Goal: Task Accomplishment & Management: Use online tool/utility

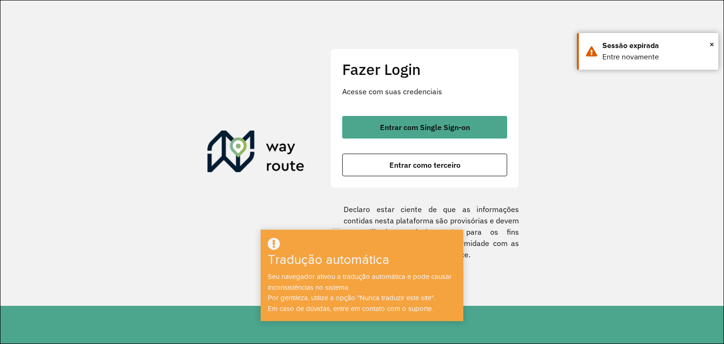
click at [202, 186] on section "Fazer Login Acesse com suas credenciais Entrar com Single Sign-on Entrar como t…" at bounding box center [361, 153] width 723 height 306
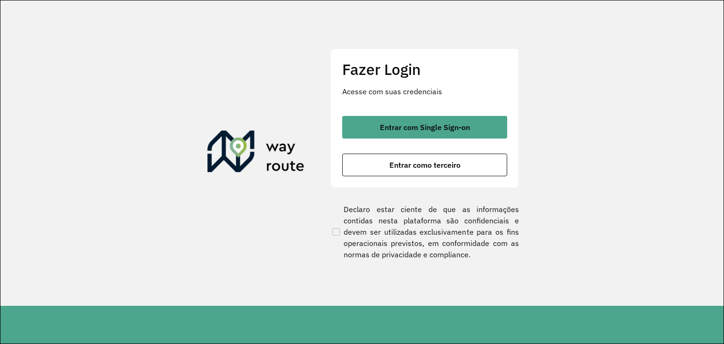
click at [589, 74] on section "Fazer Login Acesse com suas credenciais Entrar com Single Sign-on Entrar como t…" at bounding box center [361, 153] width 723 height 306
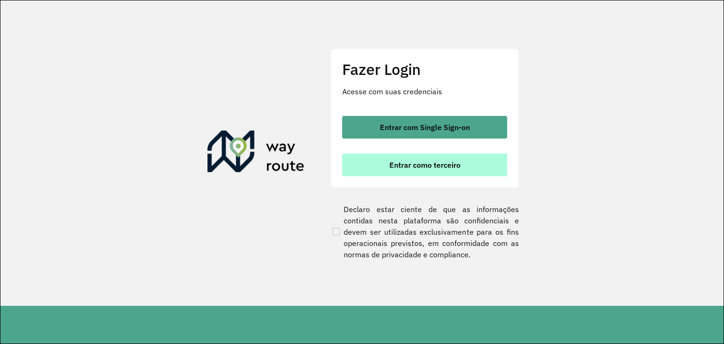
click at [414, 171] on button "Entrar como terceiro" at bounding box center [424, 165] width 165 height 23
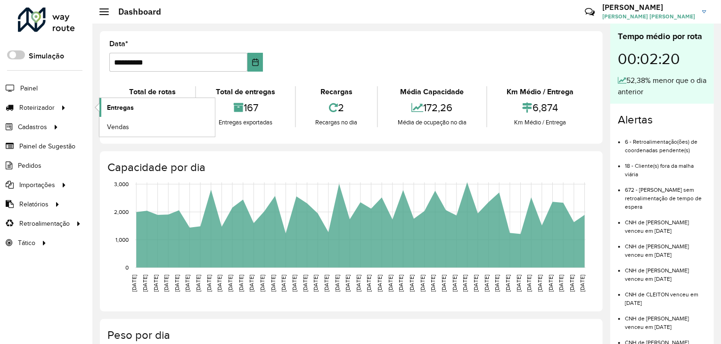
click at [117, 106] on span "Entregas" at bounding box center [120, 108] width 27 height 10
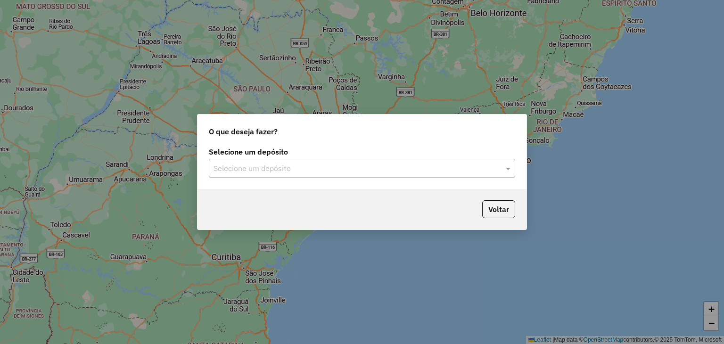
click at [269, 165] on input "text" at bounding box center [353, 168] width 278 height 11
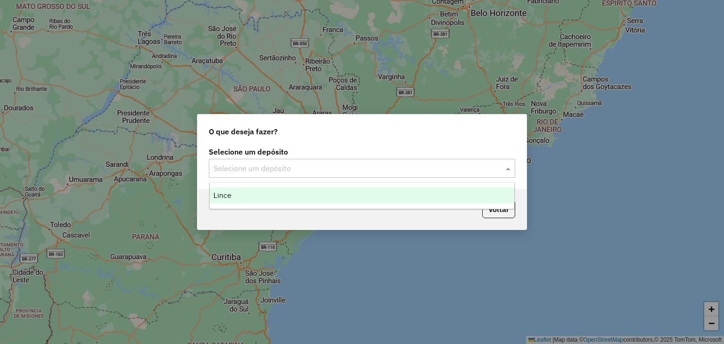
click at [256, 191] on div "Lince" at bounding box center [362, 196] width 305 height 16
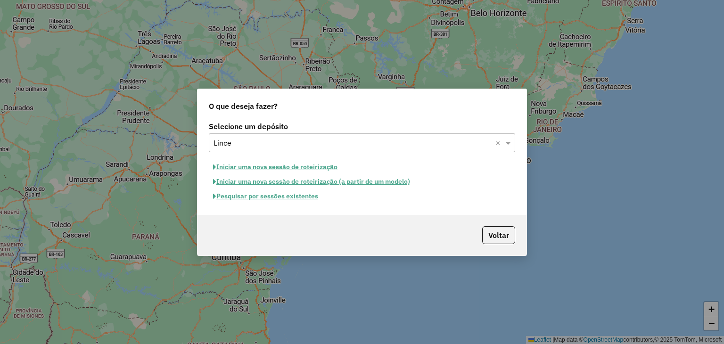
click at [285, 194] on button "Pesquisar por sessões existentes" at bounding box center [266, 196] width 114 height 15
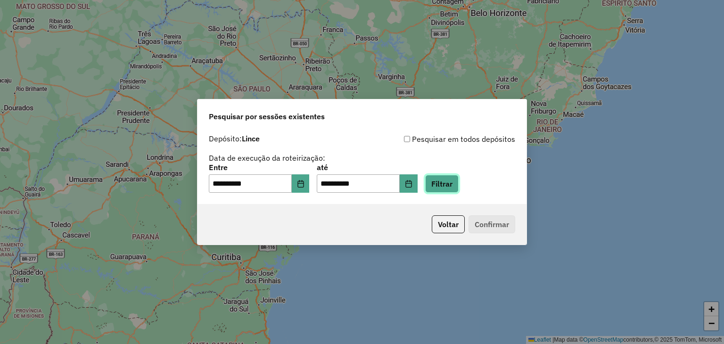
click at [449, 186] on button "Filtrar" at bounding box center [441, 184] width 33 height 18
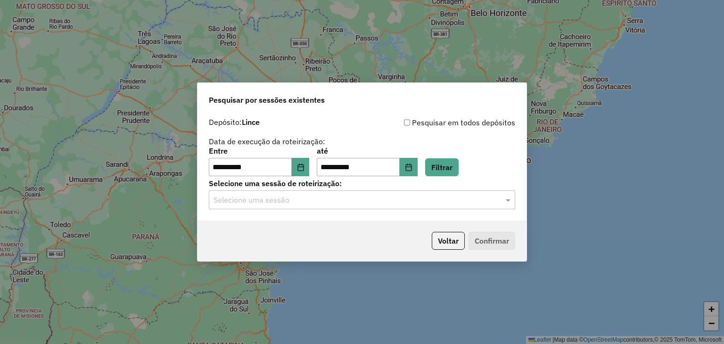
click at [325, 200] on input "text" at bounding box center [353, 200] width 278 height 11
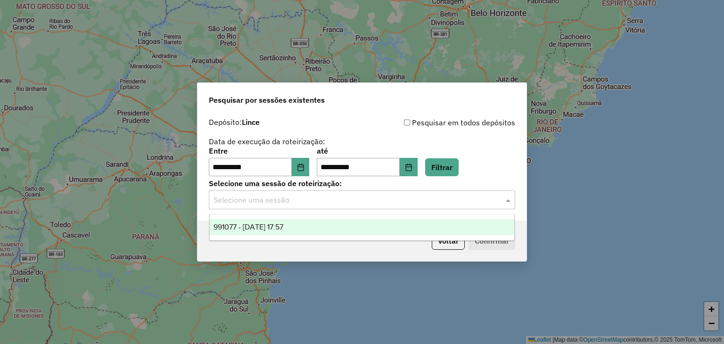
click at [311, 229] on div "991077 - 19/08/2025 17:57" at bounding box center [362, 227] width 305 height 16
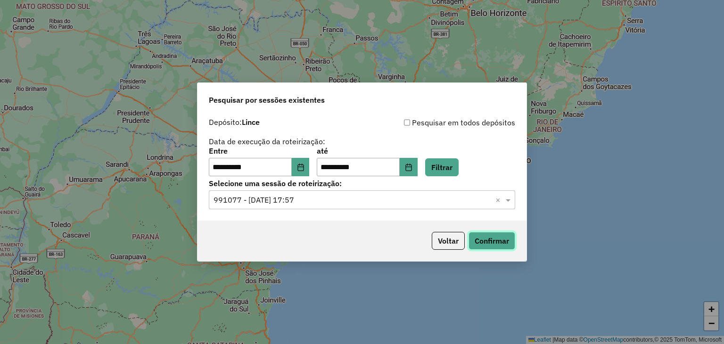
click at [500, 240] on button "Confirmar" at bounding box center [492, 241] width 47 height 18
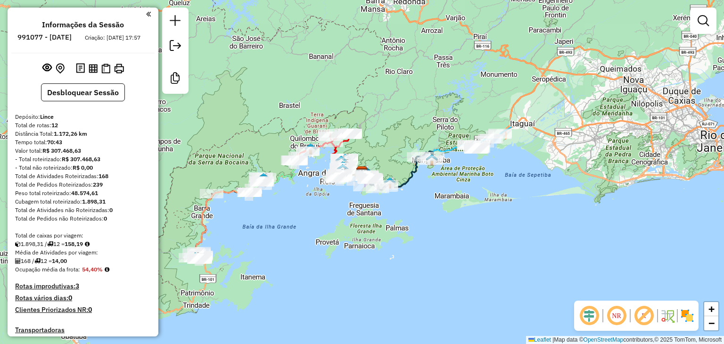
click at [580, 308] on em at bounding box center [589, 316] width 23 height 23
click at [622, 312] on em at bounding box center [616, 316] width 23 height 23
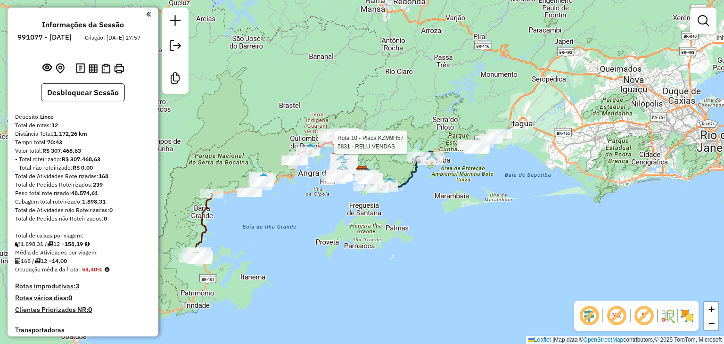
select select "**********"
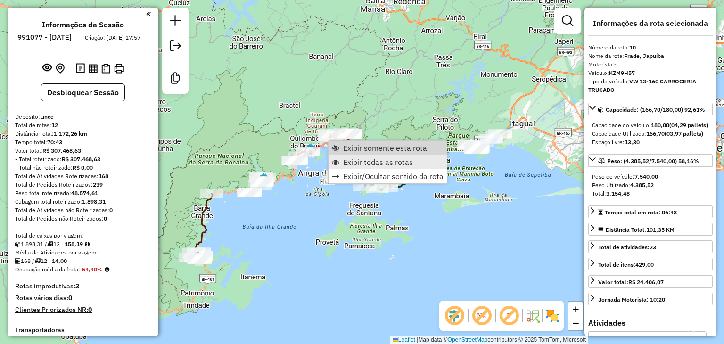
scroll to position [635, 0]
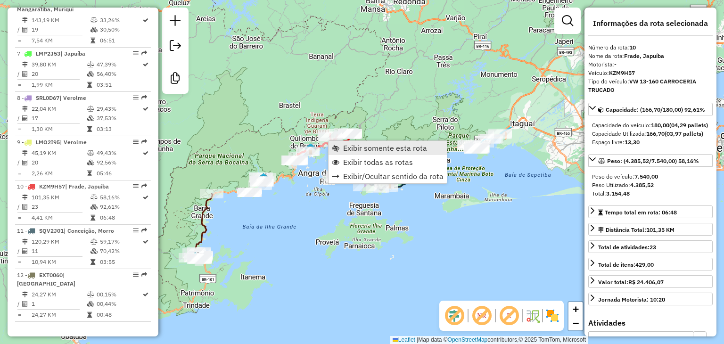
click at [358, 148] on span "Exibir somente esta rota" at bounding box center [385, 148] width 84 height 8
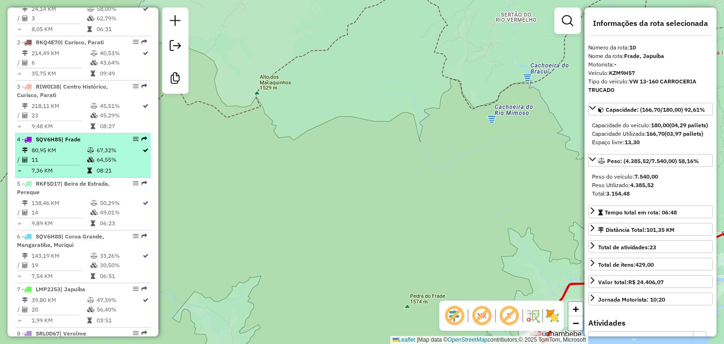
scroll to position [257, 0]
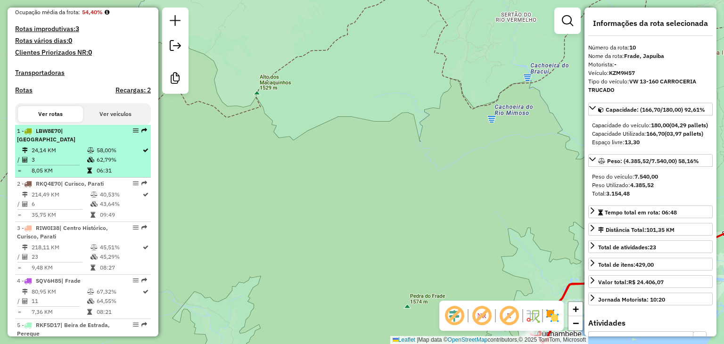
click at [53, 142] on div "1 - LBW8E70 | [GEOGRAPHIC_DATA]" at bounding box center [67, 135] width 100 height 17
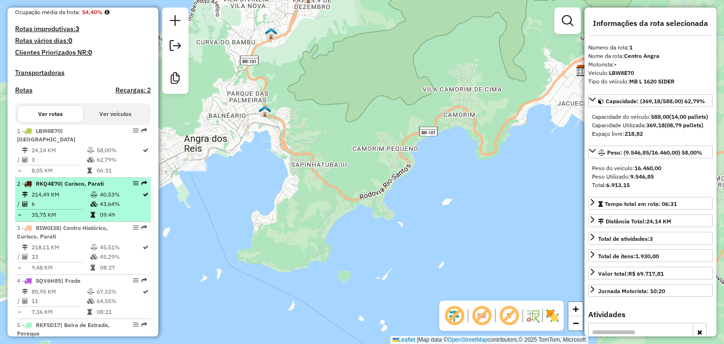
click at [40, 195] on td "214,49 KM" at bounding box center [60, 194] width 59 height 9
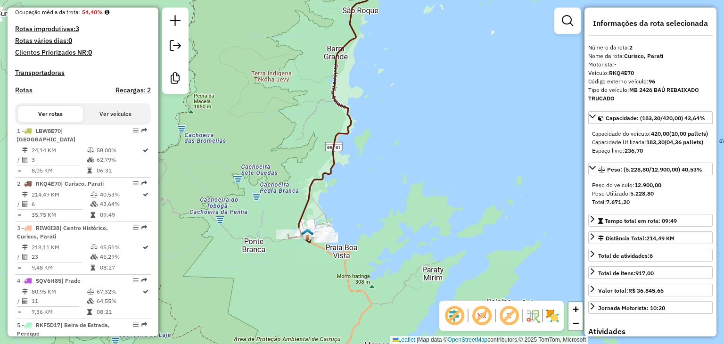
drag, startPoint x: 298, startPoint y: 215, endPoint x: 287, endPoint y: 167, distance: 49.4
click at [287, 167] on div "Janela de atendimento Grade de atendimento Capacidade Transportadoras Veículos …" at bounding box center [362, 172] width 724 height 344
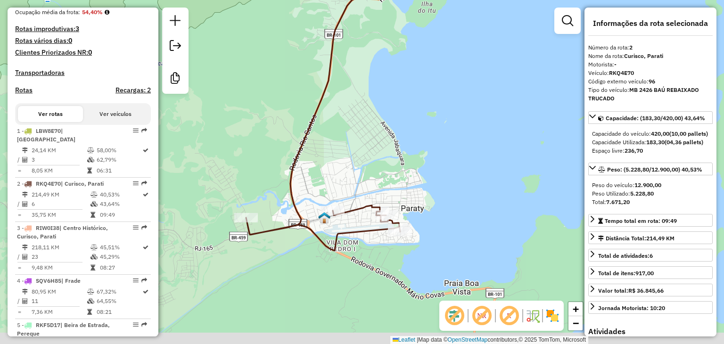
drag, startPoint x: 292, startPoint y: 267, endPoint x: 285, endPoint y: 220, distance: 47.7
click at [297, 220] on icon at bounding box center [338, 85] width 185 height 331
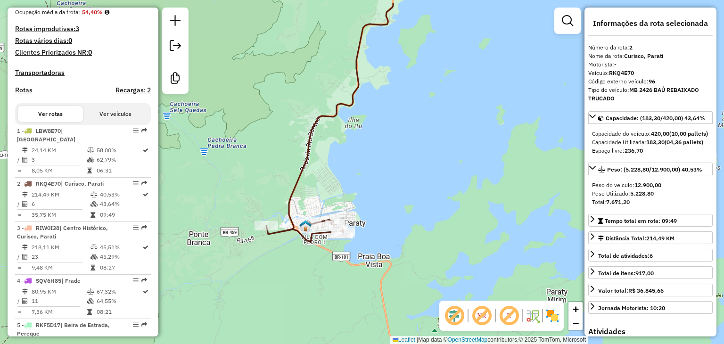
drag, startPoint x: 346, startPoint y: 150, endPoint x: 343, endPoint y: 211, distance: 60.4
click at [344, 211] on div "Janela de atendimento Grade de atendimento Capacidade Transportadoras Veículos …" at bounding box center [362, 172] width 724 height 344
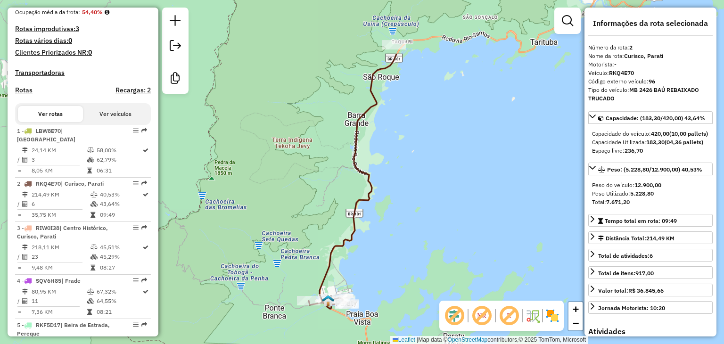
drag, startPoint x: 361, startPoint y: 147, endPoint x: 364, endPoint y: 158, distance: 11.1
click at [358, 217] on icon at bounding box center [353, 181] width 88 height 255
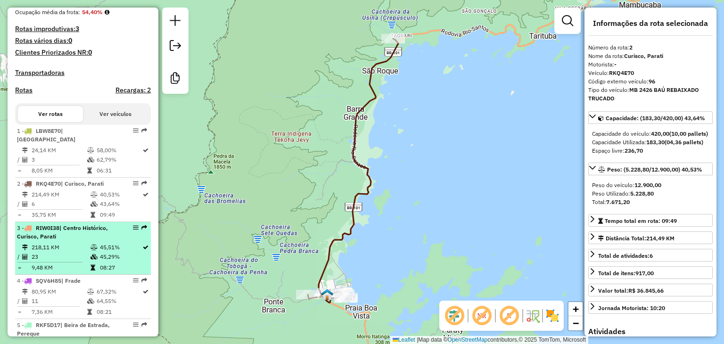
click at [60, 232] on div "3 - RIW0I38 | Centro Histórico, [GEOGRAPHIC_DATA], Parati" at bounding box center [67, 232] width 100 height 17
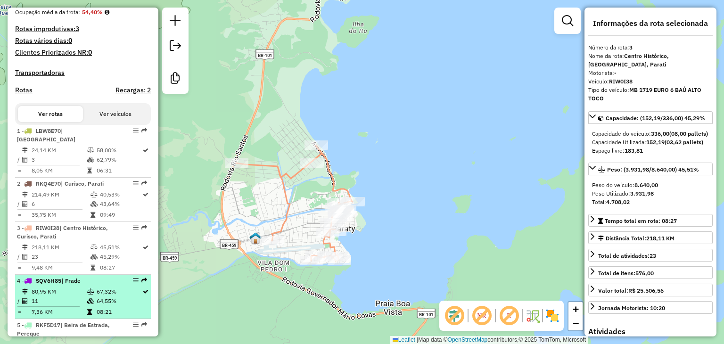
scroll to position [305, 0]
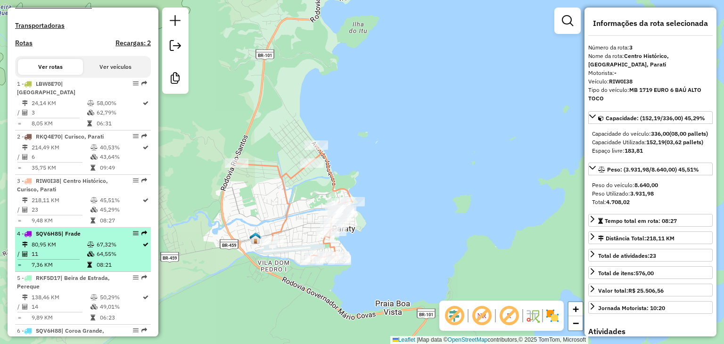
click at [79, 260] on td "7,36 KM" at bounding box center [59, 264] width 56 height 9
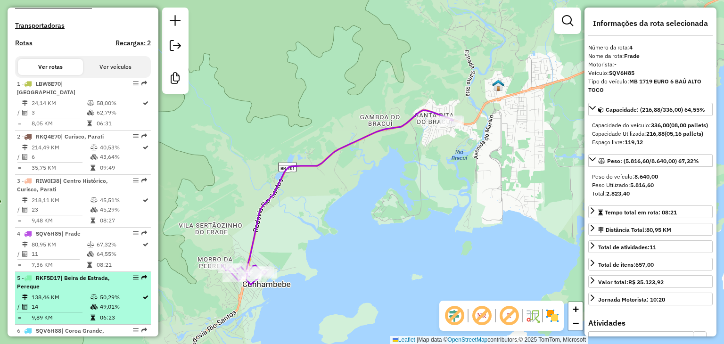
scroll to position [352, 0]
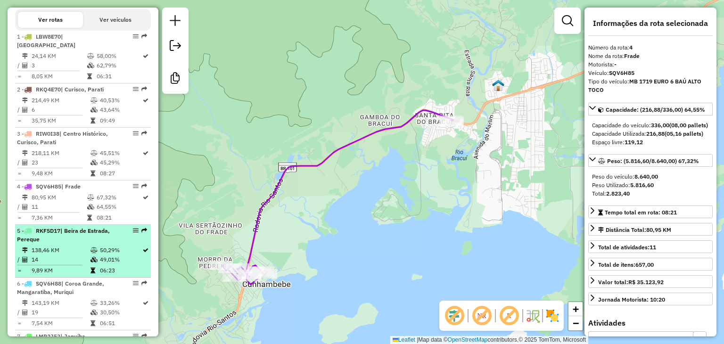
click at [79, 252] on td "138,46 KM" at bounding box center [60, 250] width 59 height 9
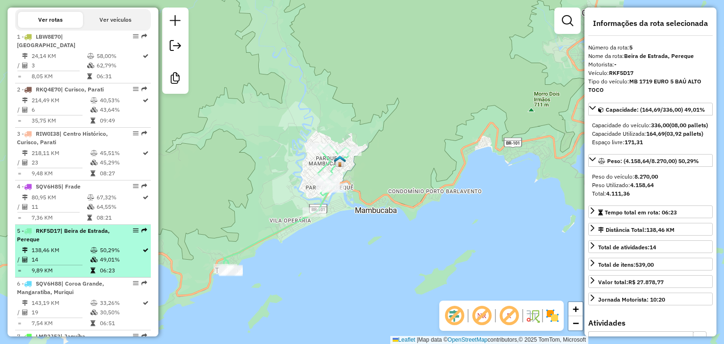
scroll to position [305, 0]
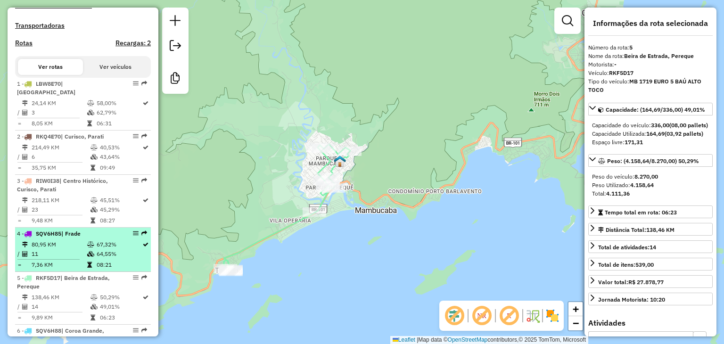
click at [60, 240] on td "80,95 KM" at bounding box center [59, 244] width 56 height 9
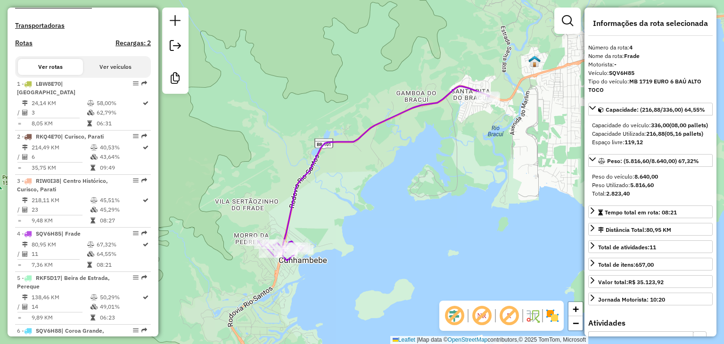
drag, startPoint x: 405, startPoint y: 192, endPoint x: 404, endPoint y: 185, distance: 6.8
click at [395, 199] on div "Janela de atendimento Grade de atendimento Capacidade Transportadoras Veículos …" at bounding box center [362, 172] width 724 height 344
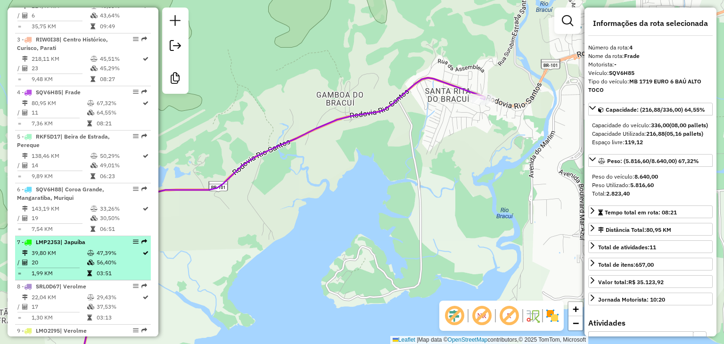
scroll to position [493, 0]
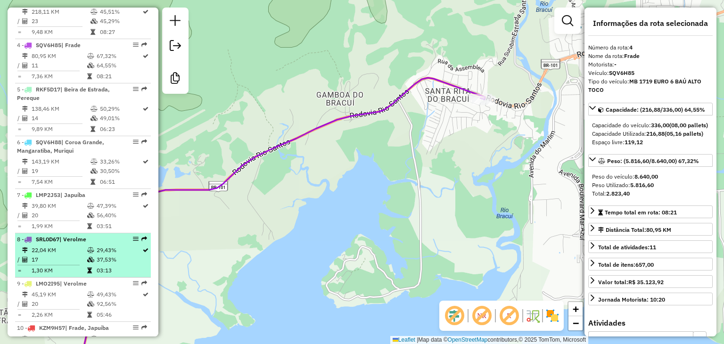
click at [95, 239] on div "8 - SRL0D67 | Verolme" at bounding box center [67, 239] width 100 height 8
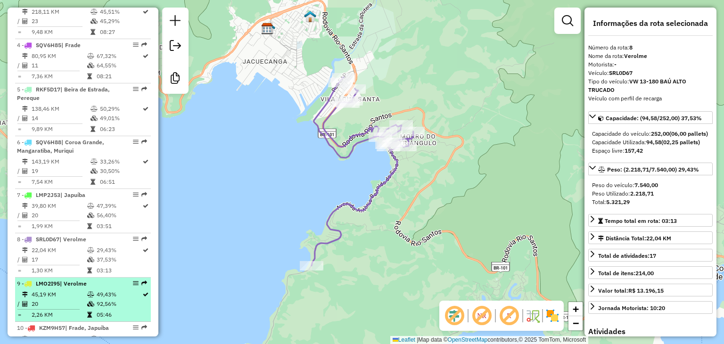
scroll to position [540, 0]
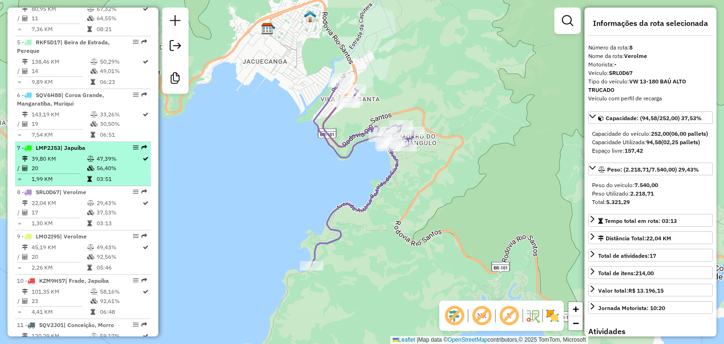
click at [80, 165] on td "20" at bounding box center [59, 168] width 56 height 9
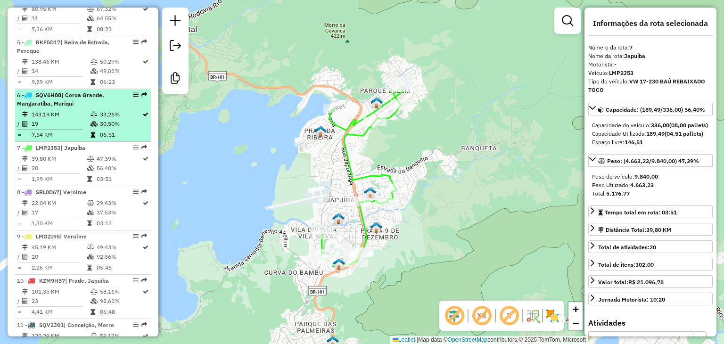
click at [79, 130] on td "7,54 KM" at bounding box center [60, 134] width 59 height 9
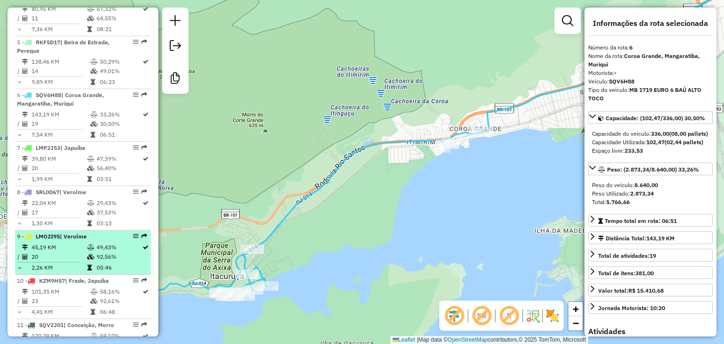
click at [87, 252] on td at bounding box center [91, 256] width 9 height 9
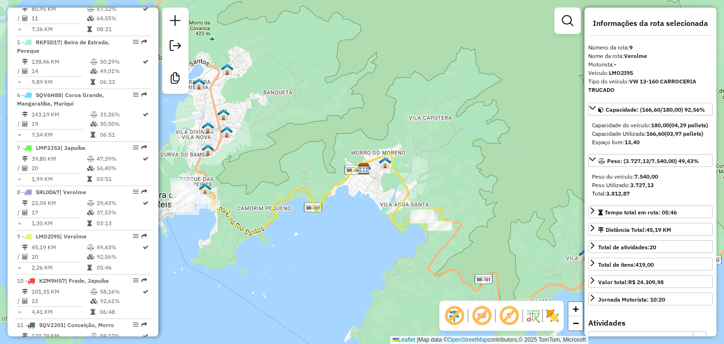
drag, startPoint x: 188, startPoint y: 234, endPoint x: 213, endPoint y: 227, distance: 25.7
click at [214, 227] on div "Janela de atendimento Grade de atendimento Capacidade Transportadoras Veículos …" at bounding box center [362, 172] width 724 height 344
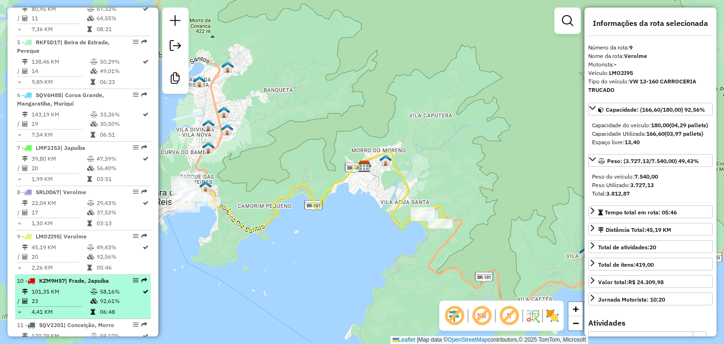
click at [87, 277] on span "| Frade, Japuíba" at bounding box center [87, 280] width 44 height 7
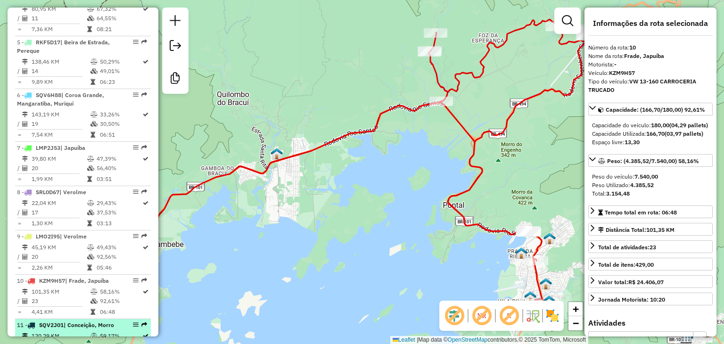
scroll to position [588, 0]
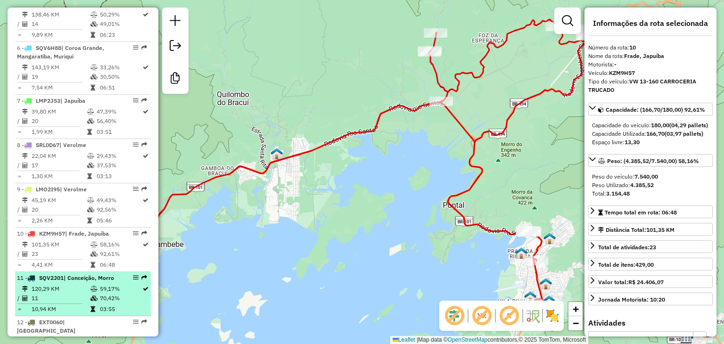
click at [84, 280] on span "| Conceição, Morro" at bounding box center [89, 277] width 50 height 7
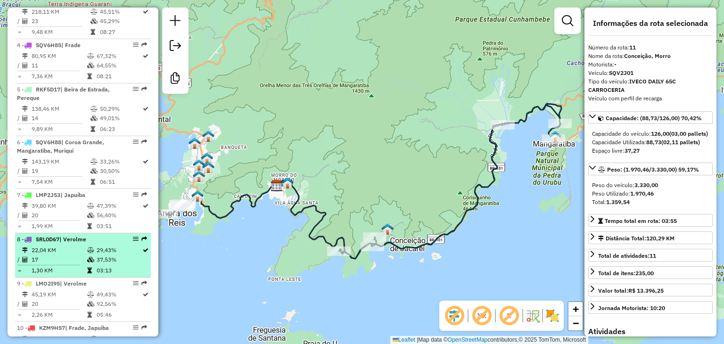
scroll to position [446, 0]
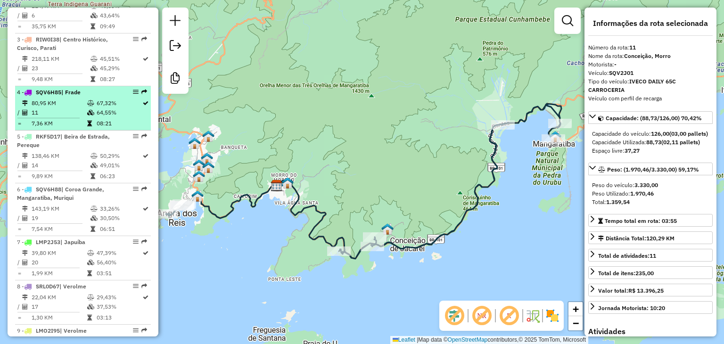
click at [83, 116] on td "11" at bounding box center [59, 112] width 56 height 9
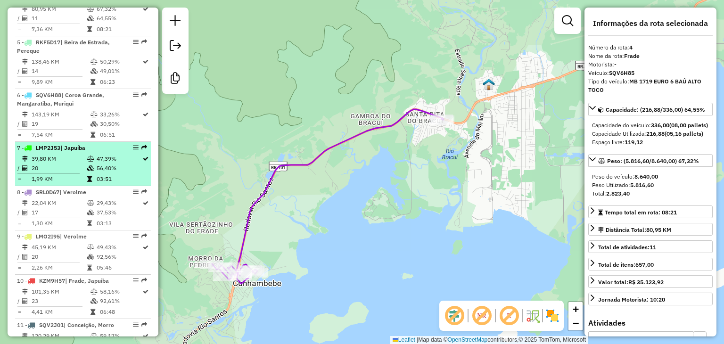
scroll to position [493, 0]
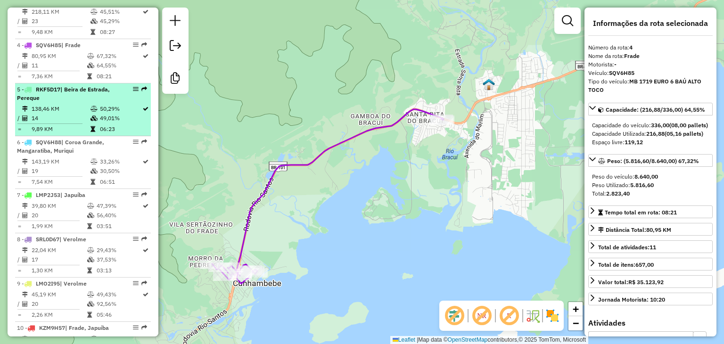
click at [74, 109] on td "138,46 KM" at bounding box center [60, 108] width 59 height 9
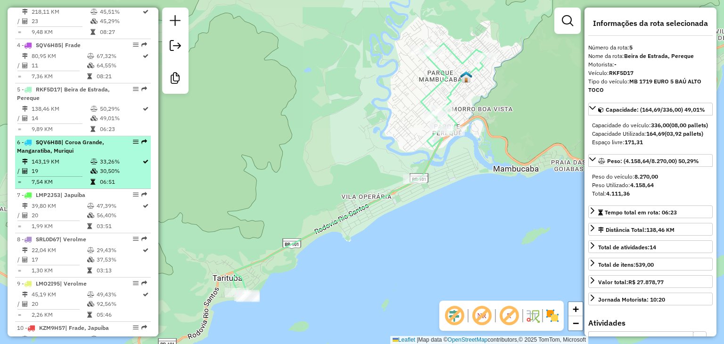
click at [81, 171] on td "19" at bounding box center [60, 170] width 59 height 9
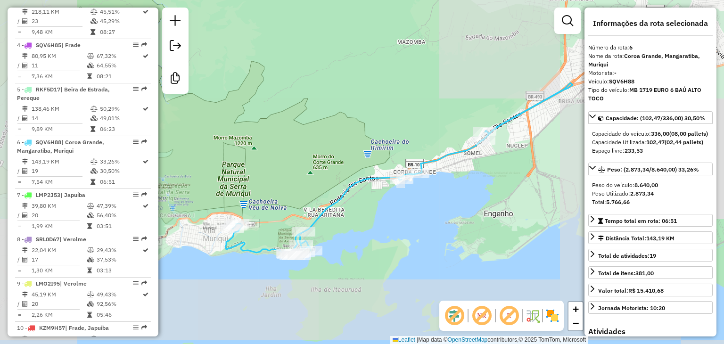
drag, startPoint x: 317, startPoint y: 230, endPoint x: 336, endPoint y: 227, distance: 19.1
click at [336, 227] on div "Janela de atendimento Grade de atendimento Capacidade Transportadoras Veículos …" at bounding box center [362, 172] width 724 height 344
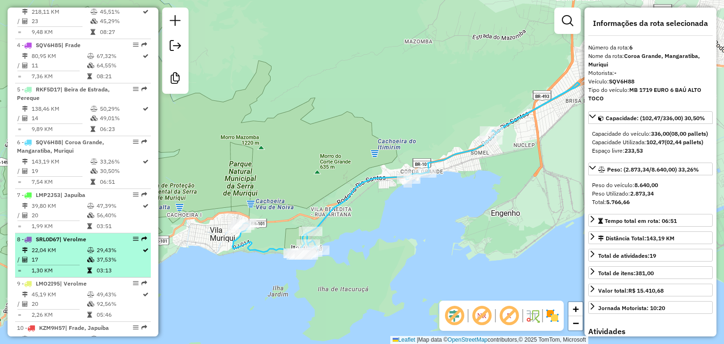
scroll to position [540, 0]
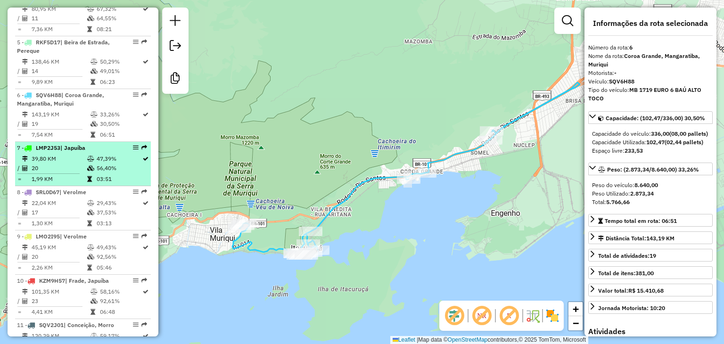
click at [74, 164] on td "20" at bounding box center [59, 168] width 56 height 9
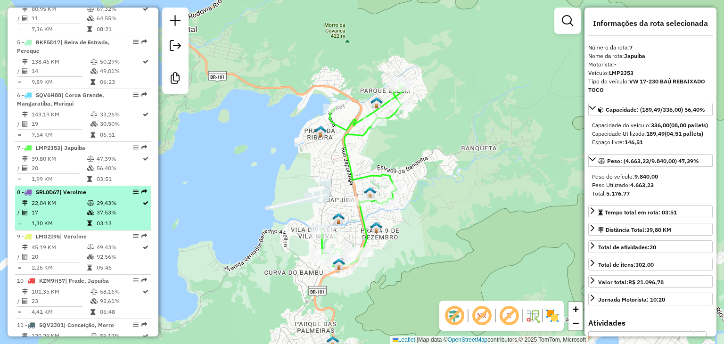
click at [92, 200] on icon at bounding box center [90, 203] width 7 height 6
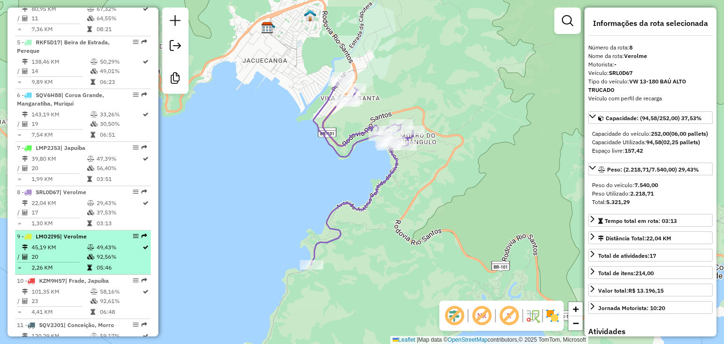
click at [80, 250] on td "45,19 KM" at bounding box center [59, 247] width 56 height 9
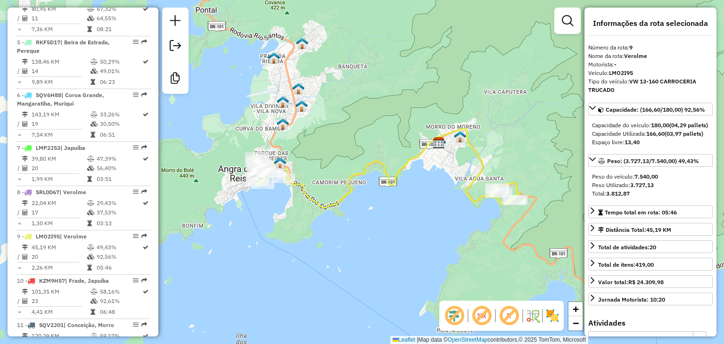
drag, startPoint x: 329, startPoint y: 228, endPoint x: 356, endPoint y: 217, distance: 29.4
click at [360, 220] on div "Janela de atendimento Grade de atendimento Capacidade Transportadoras Veículos …" at bounding box center [362, 172] width 724 height 344
click at [566, 30] on link at bounding box center [567, 20] width 19 height 19
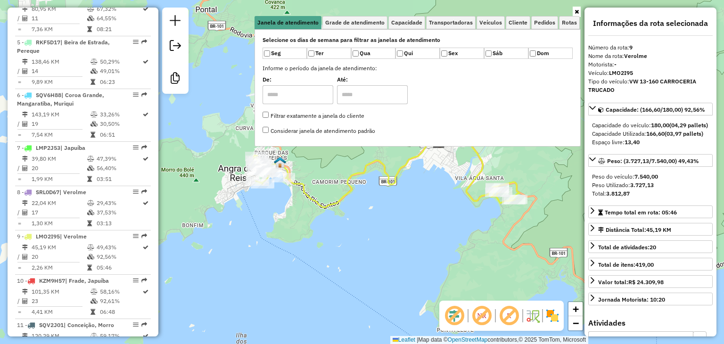
click at [573, 10] on link at bounding box center [577, 12] width 8 height 10
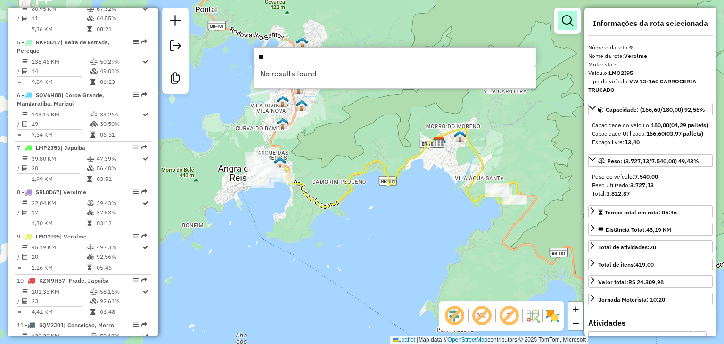
type input "*"
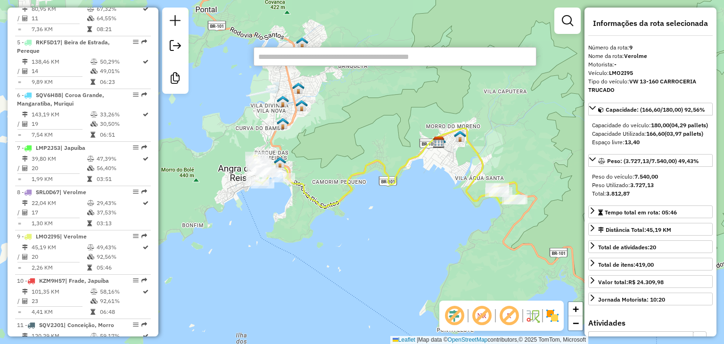
click at [368, 128] on div "Janela de atendimento Grade de atendimento Capacidade Transportadoras Veículos …" at bounding box center [362, 172] width 724 height 344
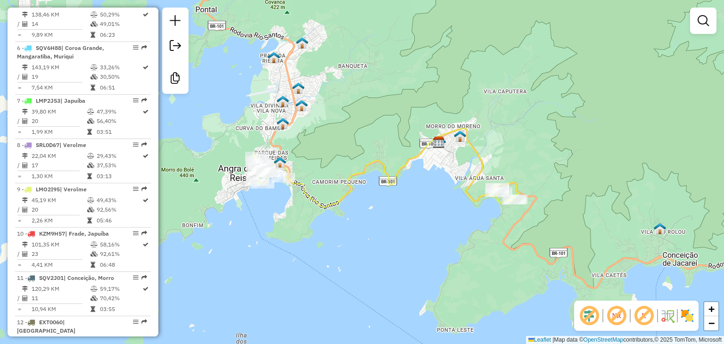
scroll to position [635, 0]
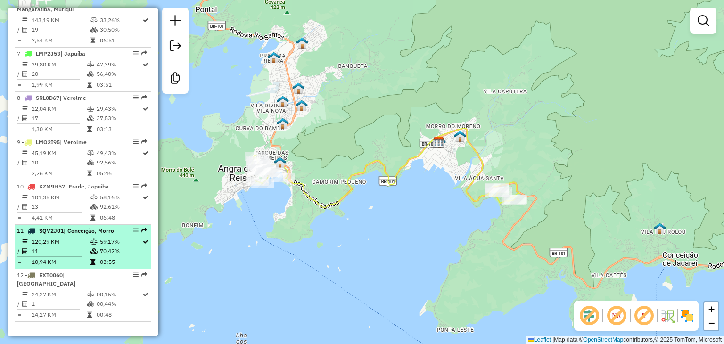
click at [53, 247] on td "120,29 KM" at bounding box center [60, 241] width 59 height 9
select select "**********"
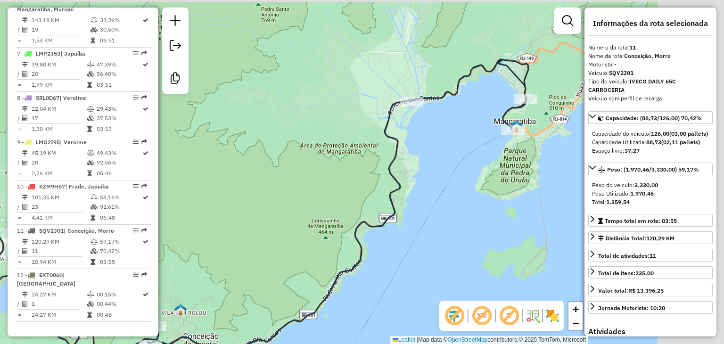
drag, startPoint x: 536, startPoint y: 134, endPoint x: 365, endPoint y: 236, distance: 198.9
click at [361, 241] on div "Janela de atendimento Grade de atendimento Capacidade Transportadoras Veículos …" at bounding box center [362, 172] width 724 height 344
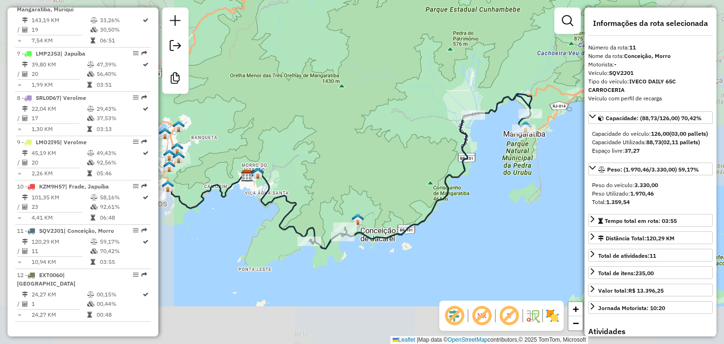
drag, startPoint x: 292, startPoint y: 247, endPoint x: 275, endPoint y: 186, distance: 62.6
click at [405, 187] on div "Janela de atendimento Grade de atendimento Capacidade Transportadoras Veículos …" at bounding box center [362, 172] width 724 height 344
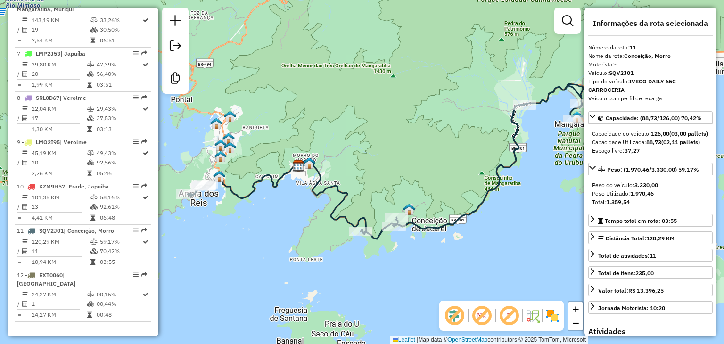
drag, startPoint x: 257, startPoint y: 186, endPoint x: 292, endPoint y: 190, distance: 35.7
click at [292, 190] on icon at bounding box center [386, 161] width 396 height 155
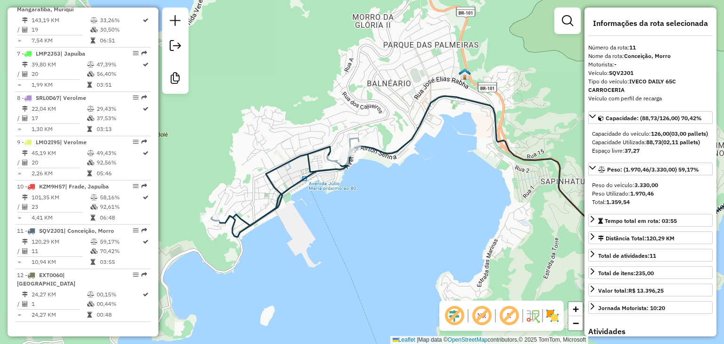
drag, startPoint x: 431, startPoint y: 219, endPoint x: 226, endPoint y: 186, distance: 208.2
click at [226, 186] on div "Janela de atendimento Grade de atendimento Capacidade Transportadoras Veículos …" at bounding box center [362, 172] width 724 height 344
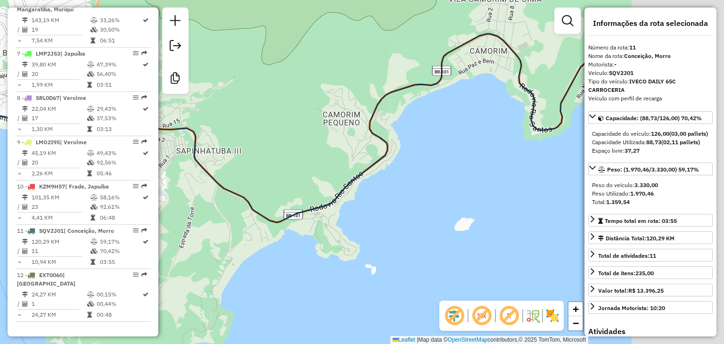
drag, startPoint x: 425, startPoint y: 192, endPoint x: 290, endPoint y: 197, distance: 134.5
click at [246, 197] on div "Janela de atendimento Grade de atendimento Capacidade Transportadoras Veículos …" at bounding box center [362, 172] width 724 height 344
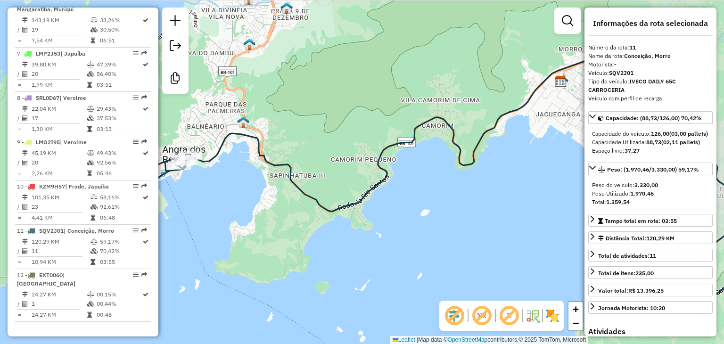
drag, startPoint x: 468, startPoint y: 208, endPoint x: 331, endPoint y: 208, distance: 137.2
click at [331, 208] on div "Janela de atendimento Grade de atendimento Capacidade Transportadoras Veículos …" at bounding box center [362, 172] width 724 height 344
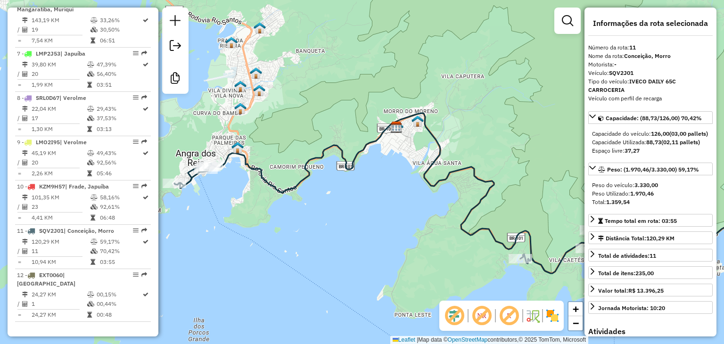
drag, startPoint x: 461, startPoint y: 221, endPoint x: 380, endPoint y: 206, distance: 82.4
click at [380, 206] on div "Janela de atendimento Grade de atendimento Capacidade Transportadoras Veículos …" at bounding box center [362, 172] width 724 height 344
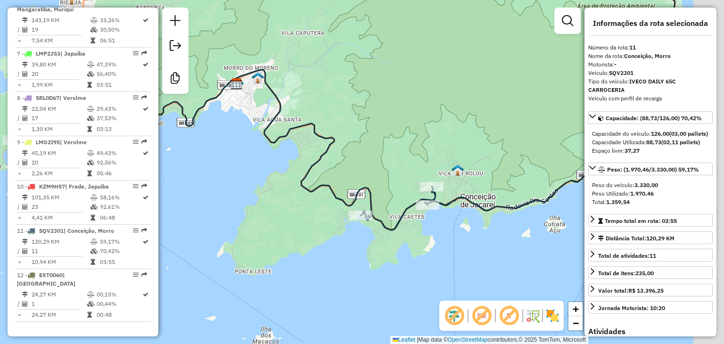
drag, startPoint x: 493, startPoint y: 242, endPoint x: 375, endPoint y: 205, distance: 123.6
click at [375, 205] on icon at bounding box center [346, 96] width 663 height 267
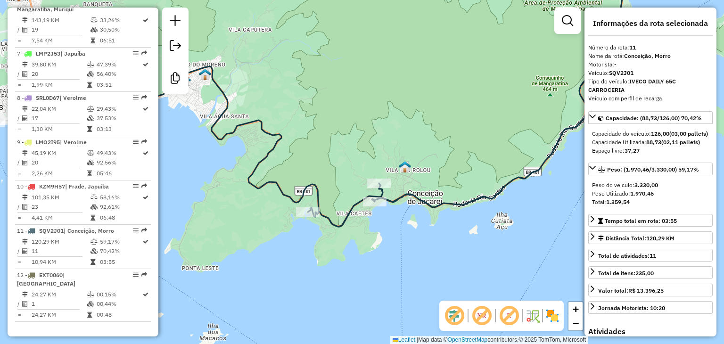
drag, startPoint x: 463, startPoint y: 221, endPoint x: 316, endPoint y: 207, distance: 147.8
click at [316, 207] on div "Janela de atendimento Grade de atendimento Capacidade Transportadoras Veículos …" at bounding box center [362, 172] width 724 height 344
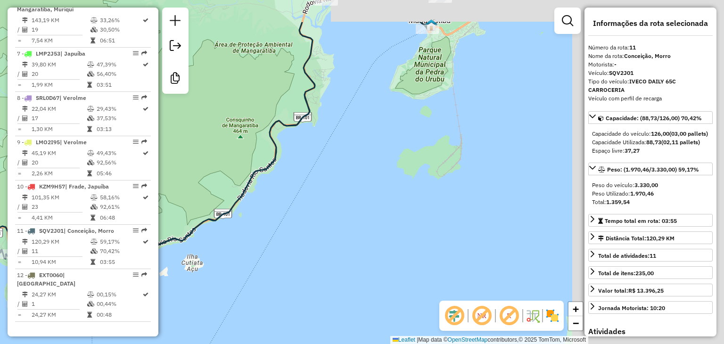
drag, startPoint x: 270, startPoint y: 234, endPoint x: 284, endPoint y: 244, distance: 17.4
click at [247, 249] on div "Janela de atendimento Grade de atendimento Capacidade Transportadoras Veículos …" at bounding box center [362, 172] width 724 height 344
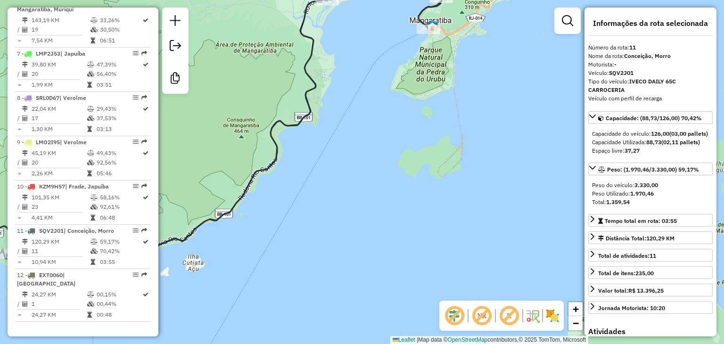
drag, startPoint x: 290, startPoint y: 209, endPoint x: 502, endPoint y: 181, distance: 213.6
click at [509, 190] on div "Janela de atendimento Grade de atendimento Capacidade Transportadoras Veículos …" at bounding box center [362, 172] width 724 height 344
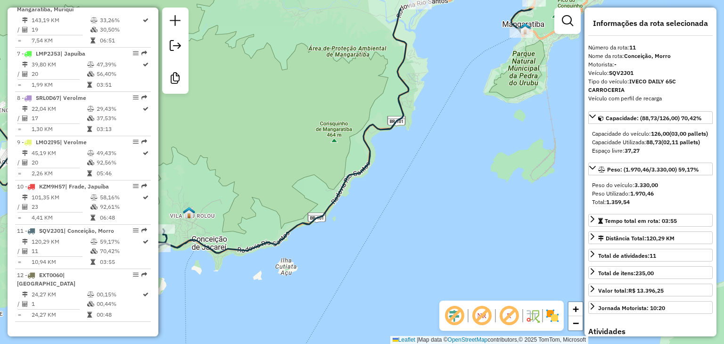
drag, startPoint x: 325, startPoint y: 232, endPoint x: 182, endPoint y: 263, distance: 146.2
click at [183, 262] on div "Janela de atendimento Grade de atendimento Capacidade Transportadoras Veículos …" at bounding box center [362, 172] width 724 height 344
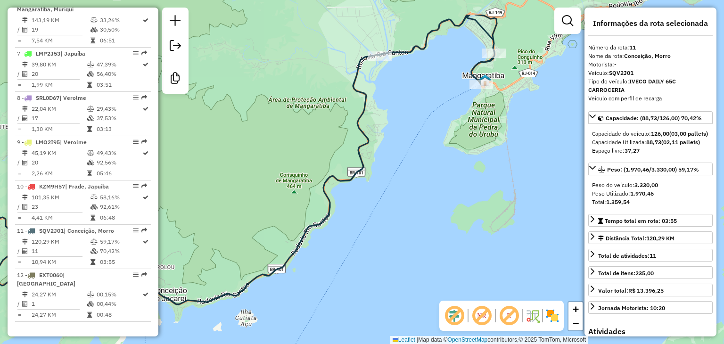
drag, startPoint x: 418, startPoint y: 201, endPoint x: 430, endPoint y: 199, distance: 12.5
click at [389, 232] on div "Janela de atendimento Grade de atendimento Capacidade Transportadoras Veículos …" at bounding box center [362, 172] width 724 height 344
